Goal: Transaction & Acquisition: Subscribe to service/newsletter

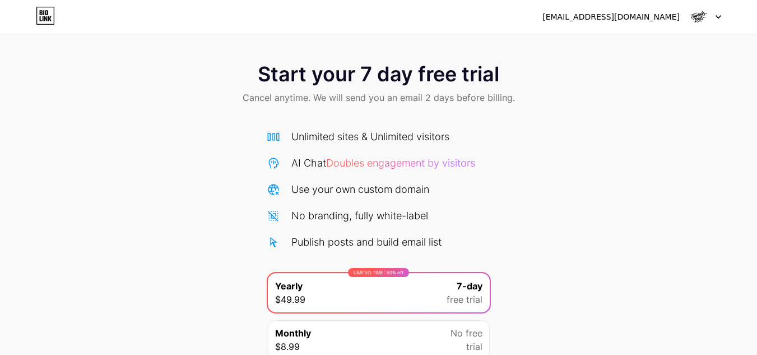
click at [707, 16] on img at bounding box center [698, 16] width 21 height 21
click at [602, 110] on div "Start your 7 day free trial Cancel anytime. We will send you an email 2 days be…" at bounding box center [378, 85] width 757 height 66
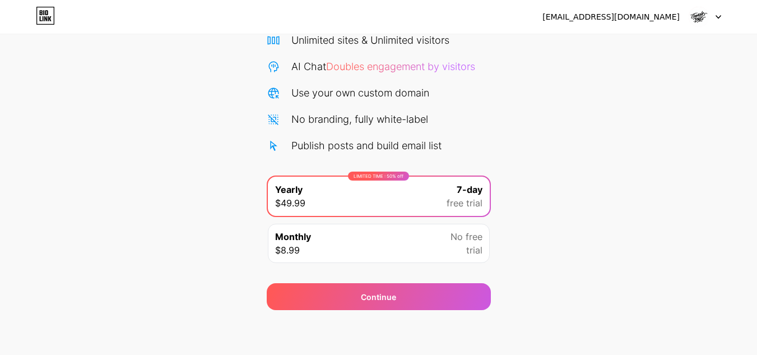
drag, startPoint x: 397, startPoint y: 312, endPoint x: 617, endPoint y: 257, distance: 227.6
click at [614, 266] on div "[EMAIL_ADDRESS][DOMAIN_NAME] Logout Link Copied Start your 7 day free trial Can…" at bounding box center [378, 129] width 757 height 451
click at [612, 240] on div "Start your 7 day free trial Cancel anytime. We will send you an email 2 days be…" at bounding box center [378, 132] width 757 height 355
click at [417, 70] on span "Doubles engagement by visitors" at bounding box center [400, 67] width 149 height 12
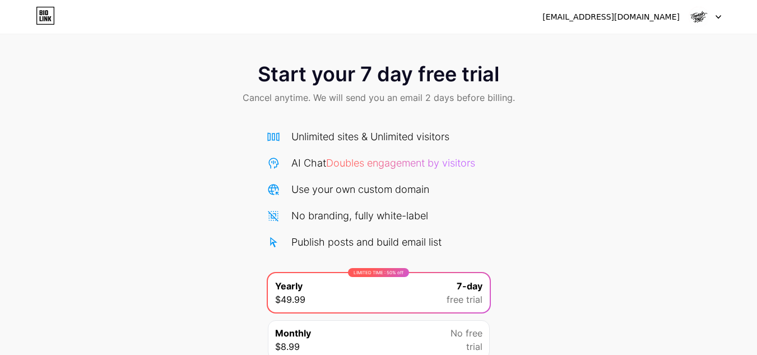
click at [214, 81] on div "Start your 7 day free trial Cancel anytime. We will send you an email 2 days be…" at bounding box center [378, 85] width 757 height 66
